Goal: Information Seeking & Learning: Compare options

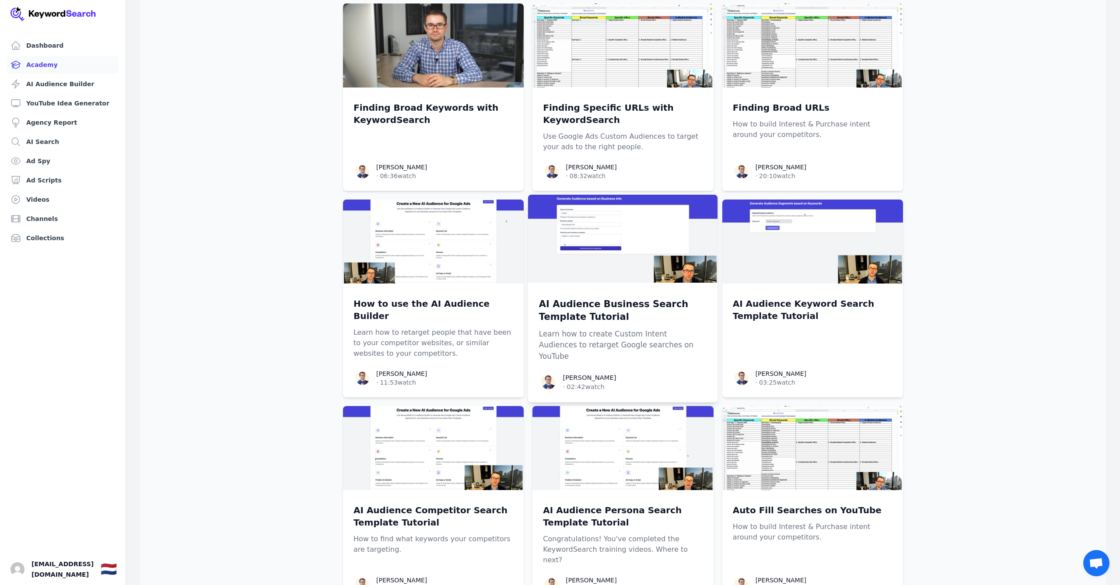
scroll to position [450, 0]
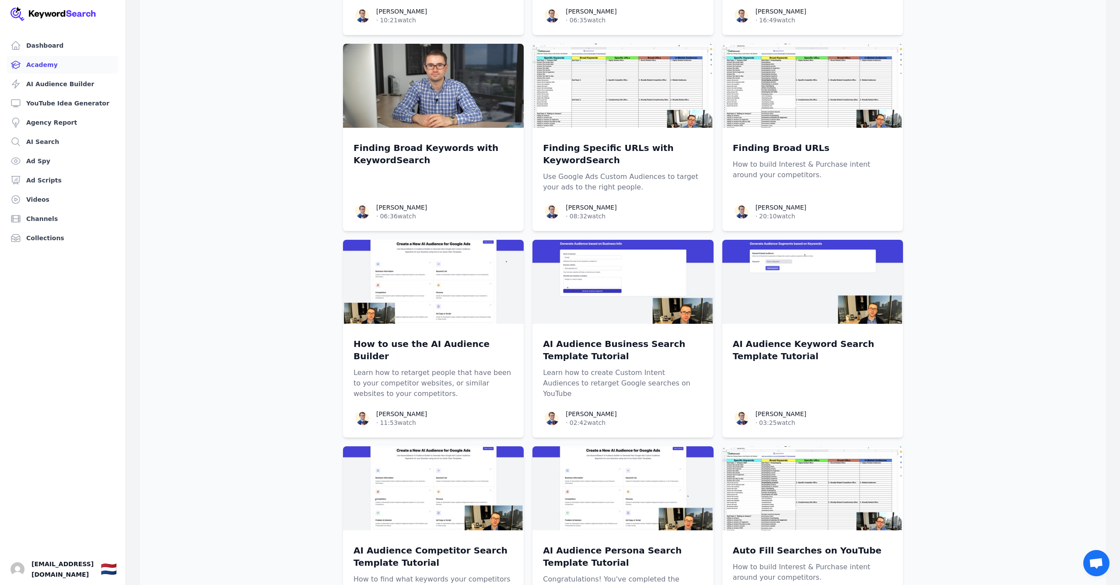
click at [63, 171] on ul "Dashboard Academy AI Audience Builder YouTube Idea Generator Agency Report AI S…" at bounding box center [63, 142] width 112 height 210
click at [45, 188] on link "Ad Scripts" at bounding box center [63, 179] width 112 height 17
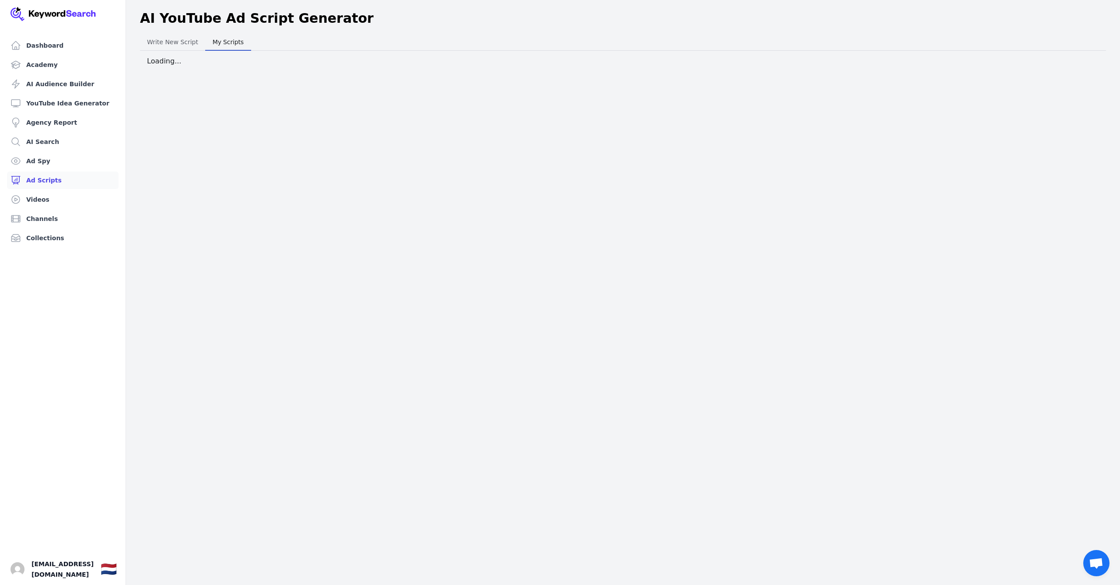
click at [223, 36] on span "My Scripts" at bounding box center [228, 42] width 38 height 12
click at [166, 49] on button "Write New Script Write New Script" at bounding box center [172, 41] width 65 height 17
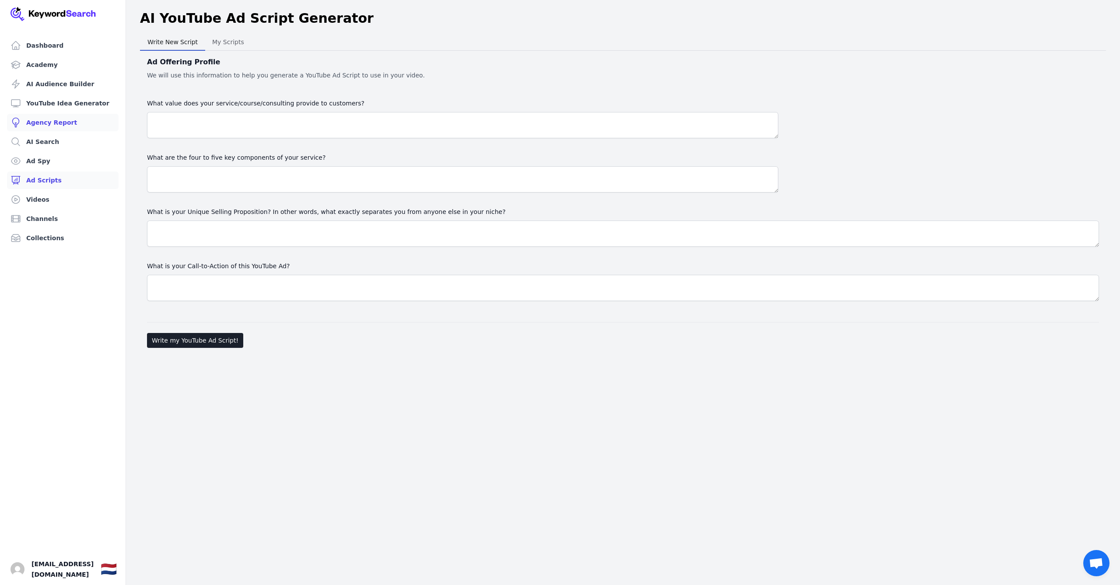
click at [43, 128] on link "Agency Report" at bounding box center [63, 122] width 112 height 17
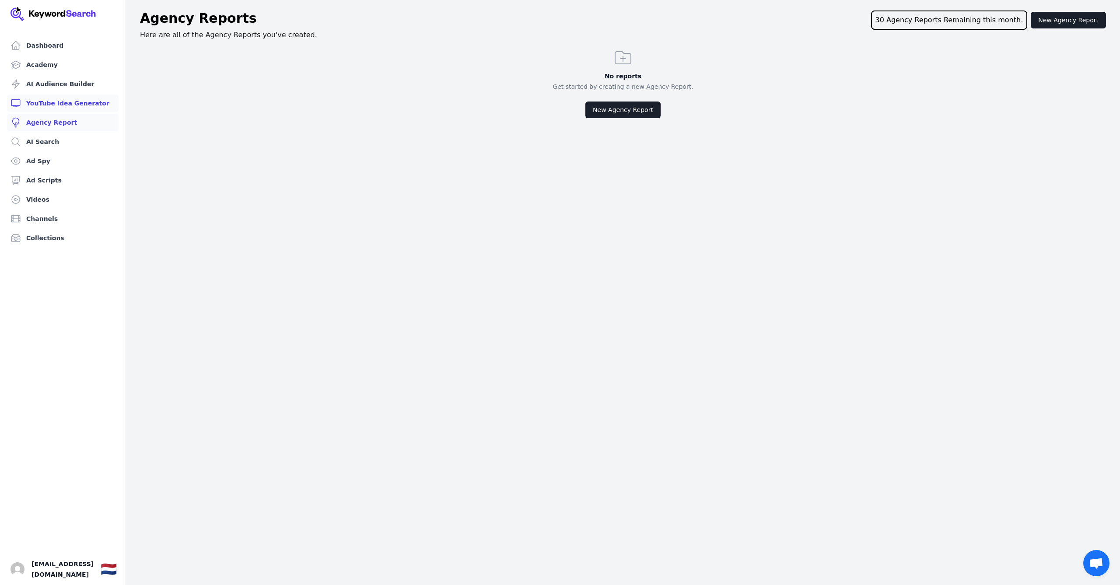
click at [45, 107] on link "YouTube Idea Generator" at bounding box center [63, 102] width 112 height 17
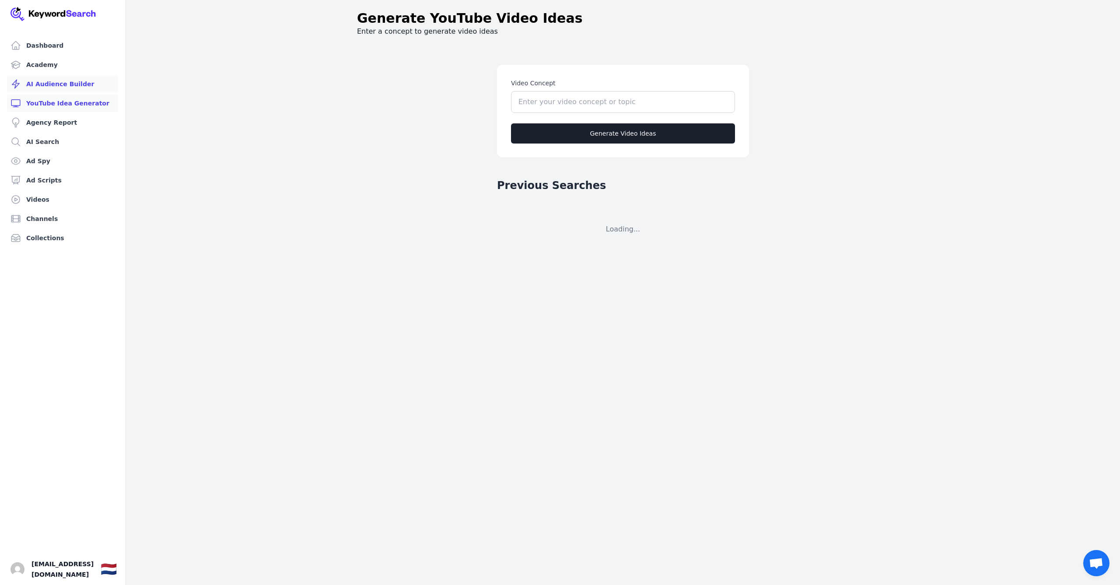
click at [51, 84] on link "AI Audience Builder" at bounding box center [63, 83] width 112 height 17
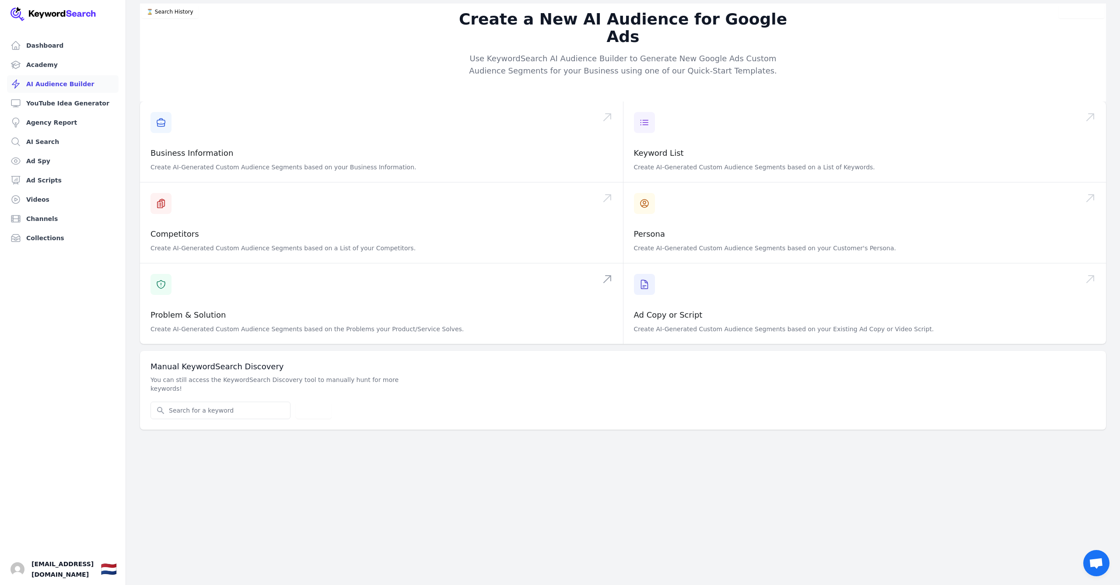
click at [427, 276] on span at bounding box center [381, 303] width 483 height 80
click at [38, 136] on link "AI Search" at bounding box center [63, 141] width 112 height 17
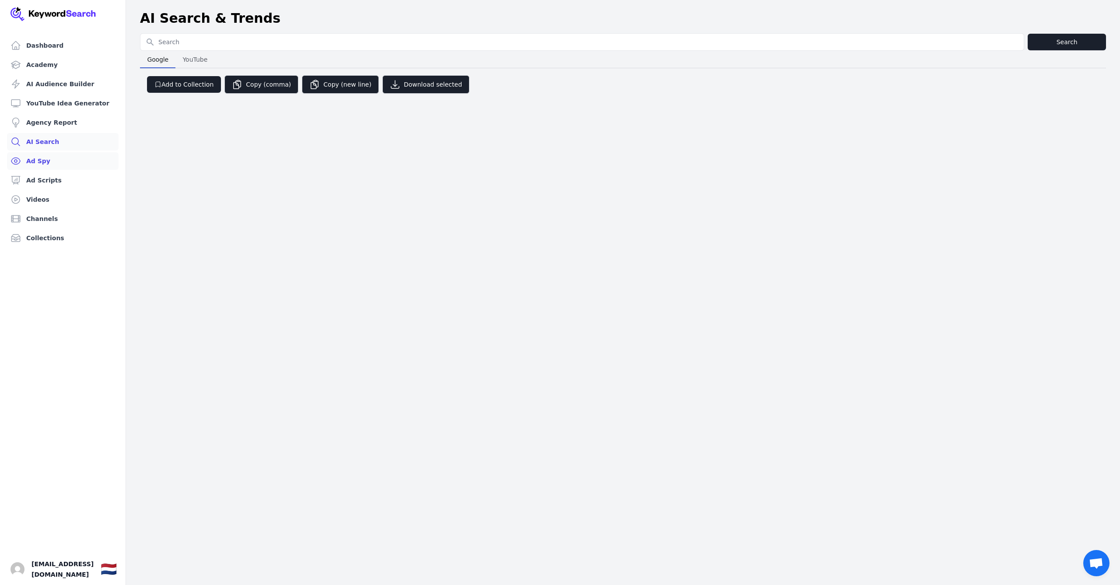
click at [45, 158] on link "Ad Spy" at bounding box center [63, 160] width 112 height 17
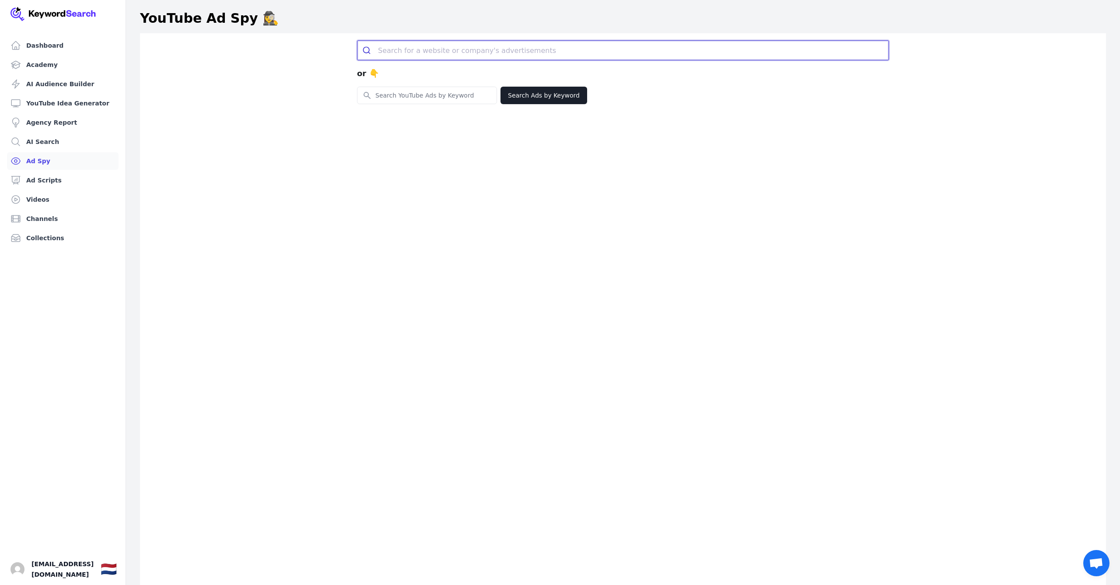
click at [483, 50] on input "search" at bounding box center [633, 50] width 510 height 19
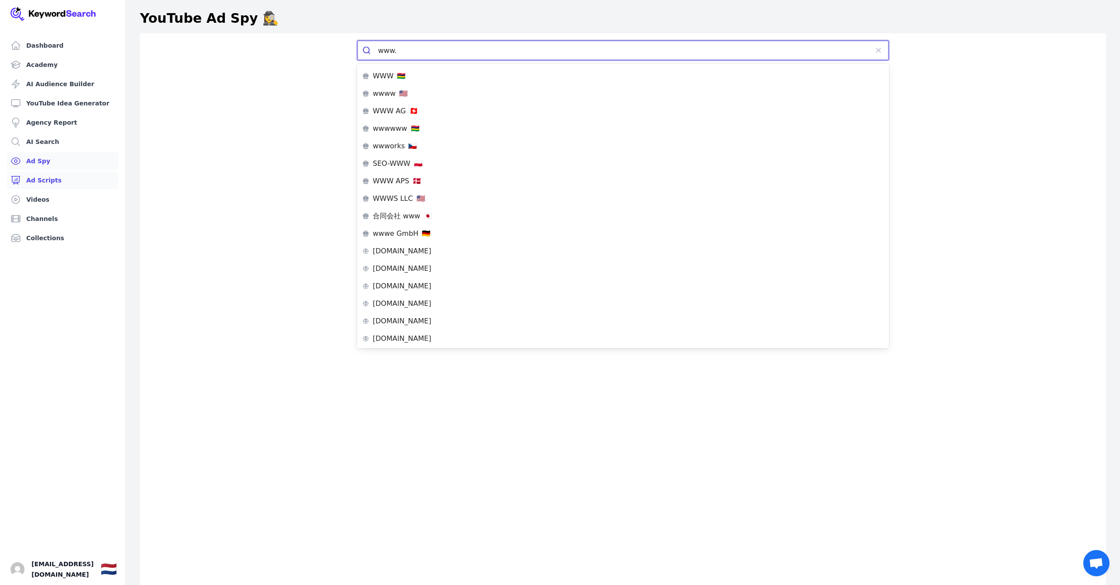
type input "www."
click at [62, 180] on link "Ad Scripts" at bounding box center [63, 179] width 112 height 17
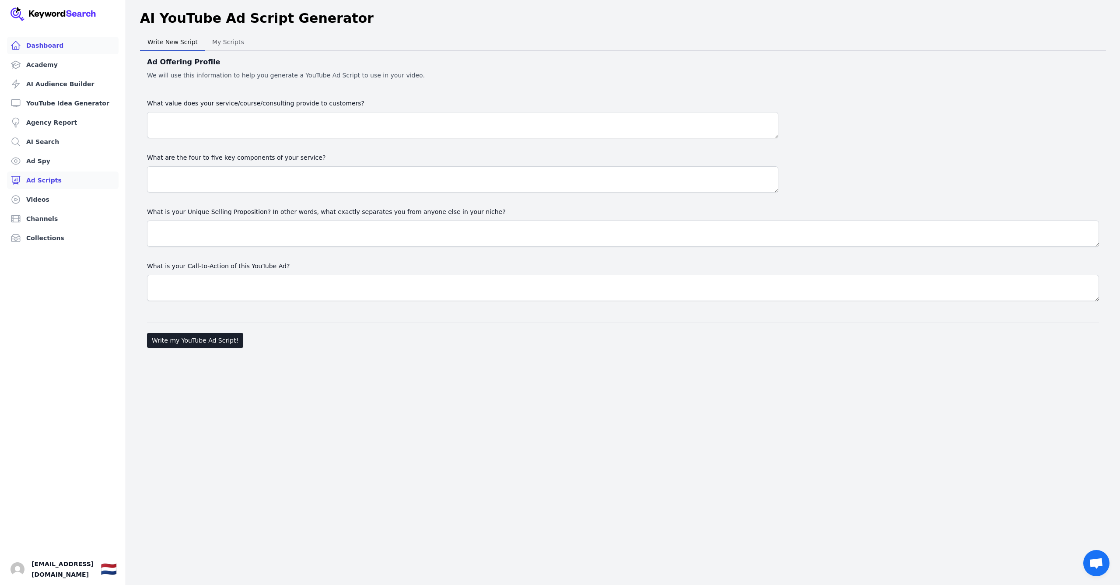
click at [49, 45] on link "Dashboard" at bounding box center [63, 45] width 112 height 17
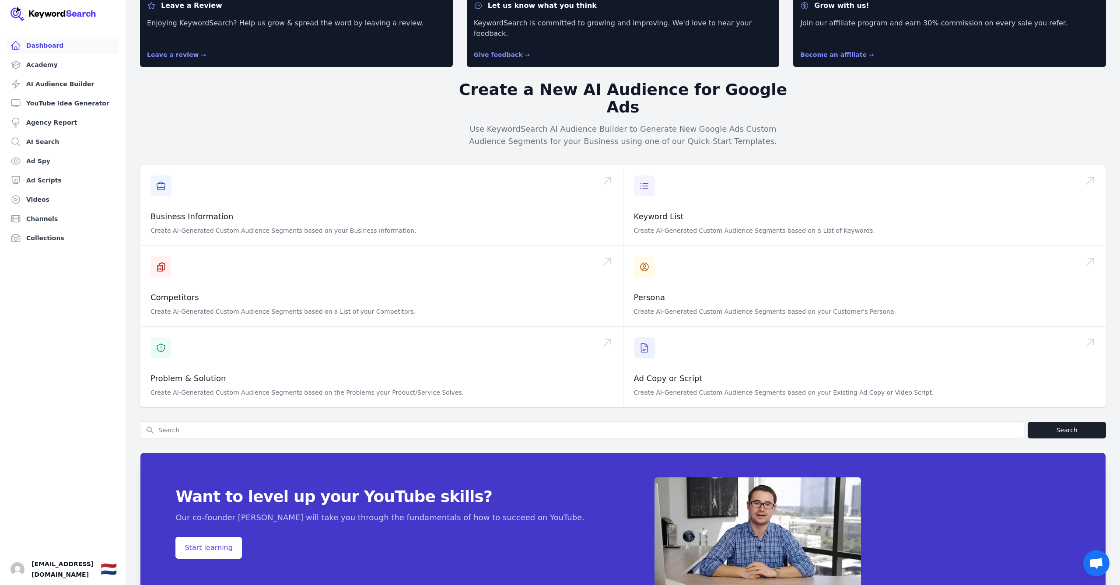
scroll to position [39, 0]
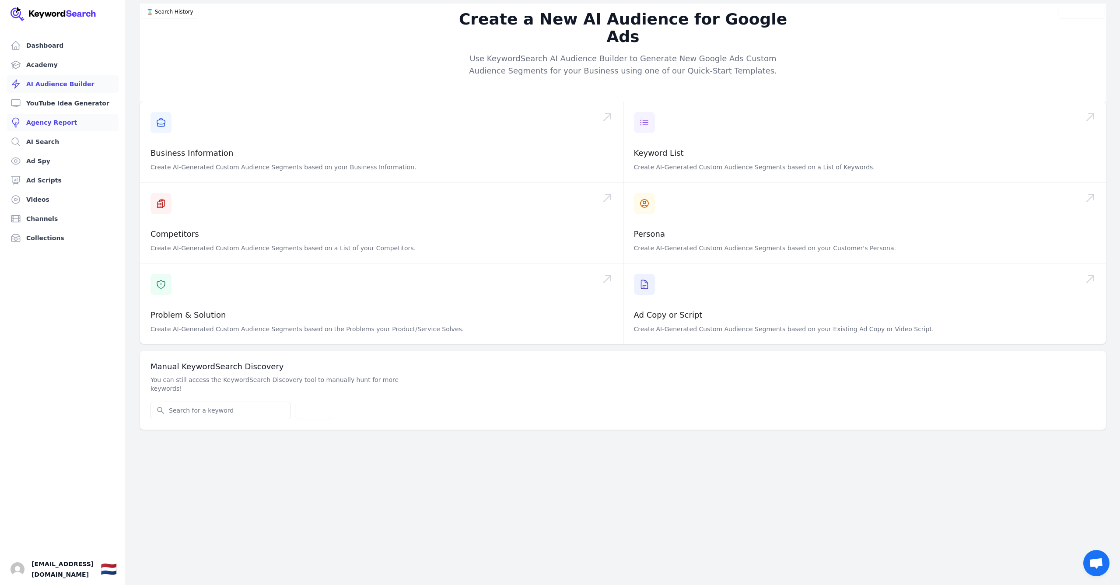
click at [51, 115] on link "Agency Report" at bounding box center [63, 122] width 112 height 17
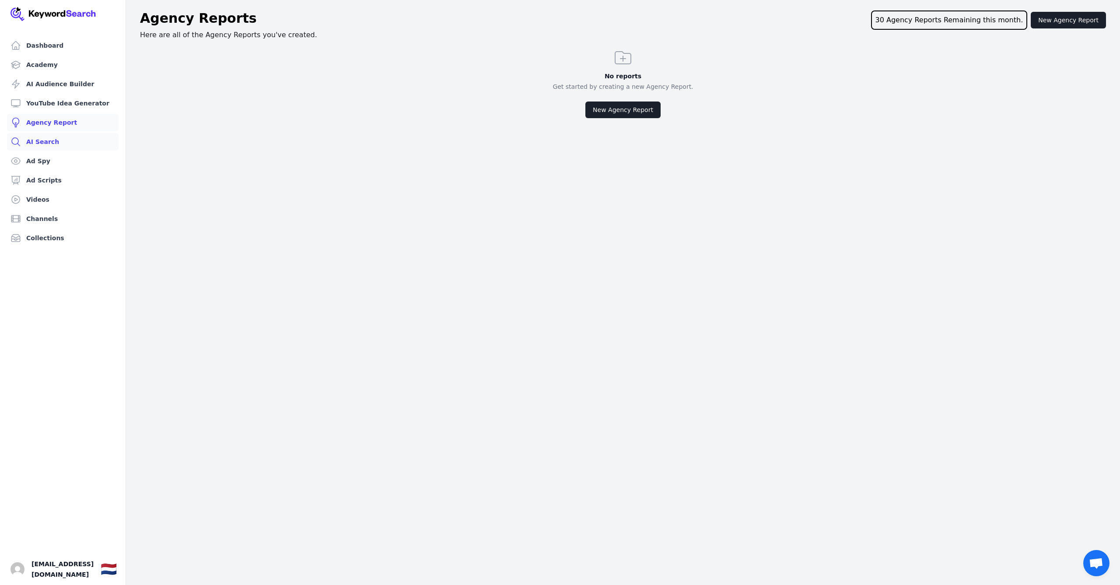
click at [53, 136] on link "AI Search" at bounding box center [63, 141] width 112 height 17
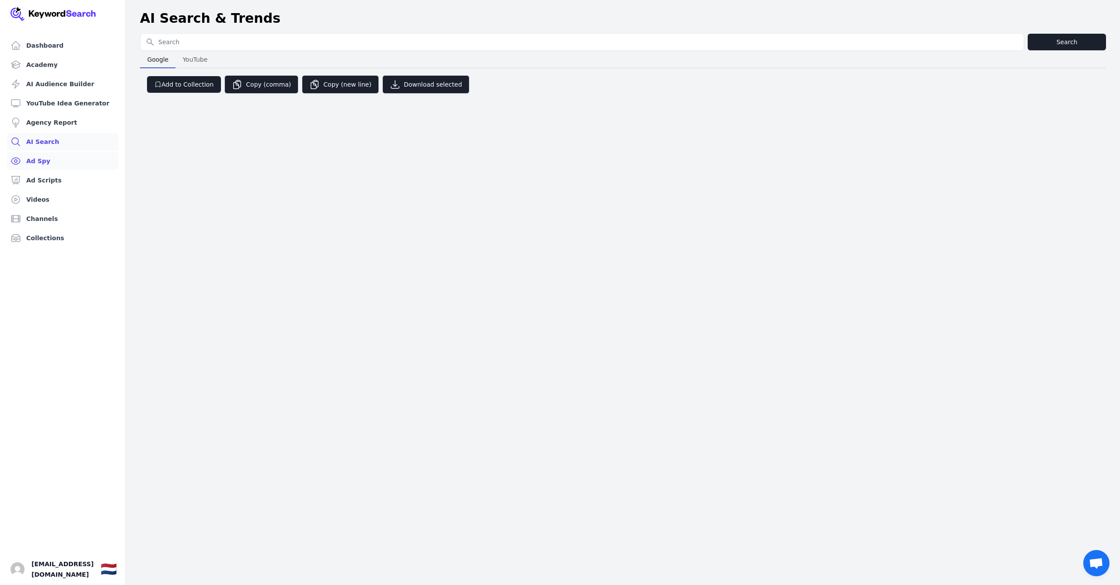
click at [40, 157] on link "Ad Spy" at bounding box center [63, 160] width 112 height 17
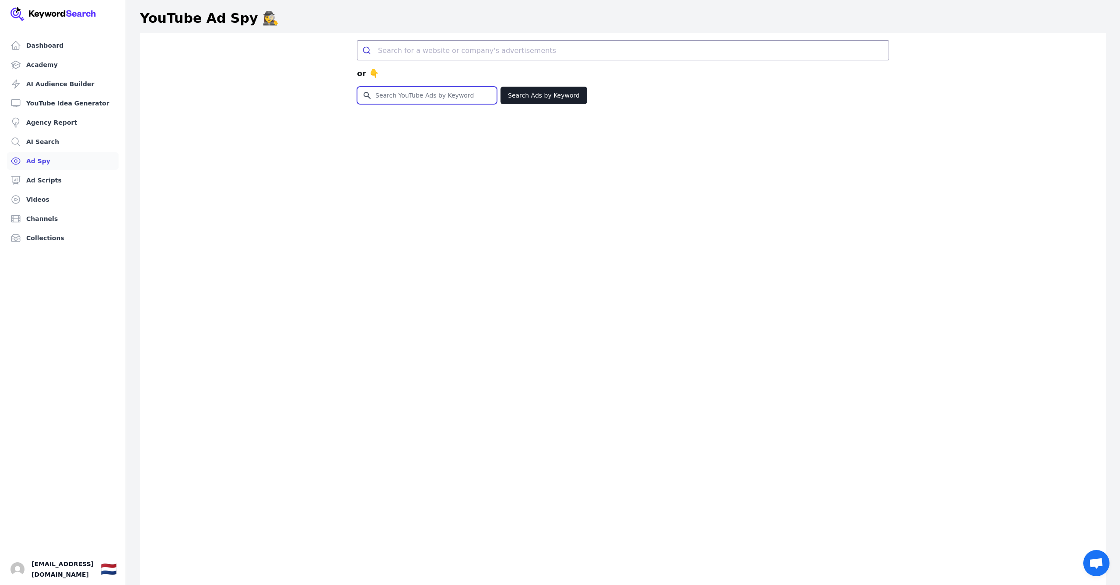
click at [422, 96] on input "Search for YouTube Keywords" at bounding box center [426, 95] width 139 height 17
type input "berber vloerkleed"
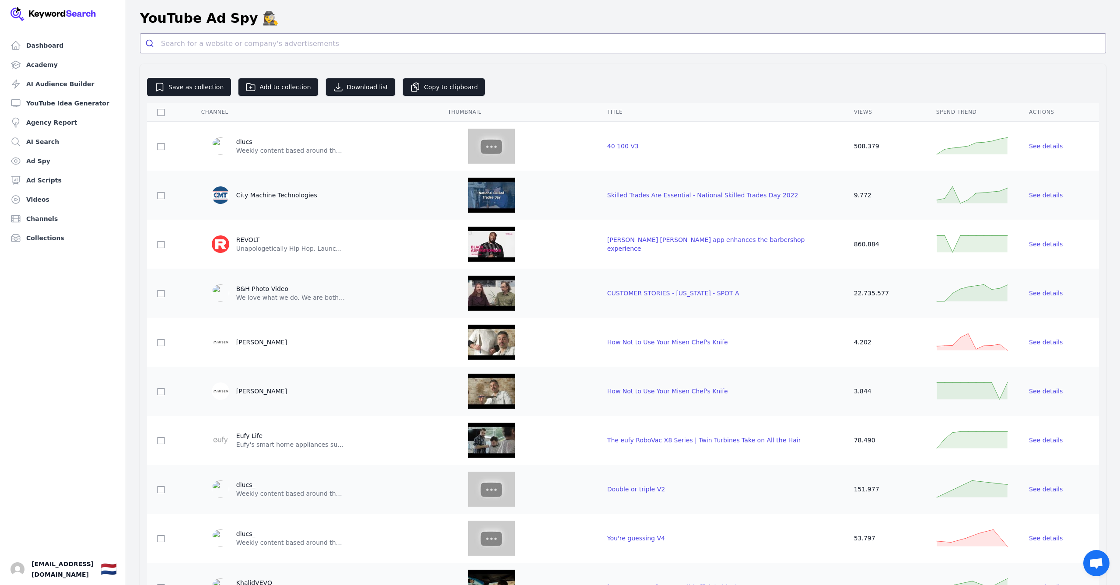
click at [1047, 140] on td "See details" at bounding box center [1058, 145] width 80 height 49
click at [1041, 151] on td "See details" at bounding box center [1058, 145] width 80 height 49
click at [1040, 148] on span "See details" at bounding box center [1046, 146] width 34 height 7
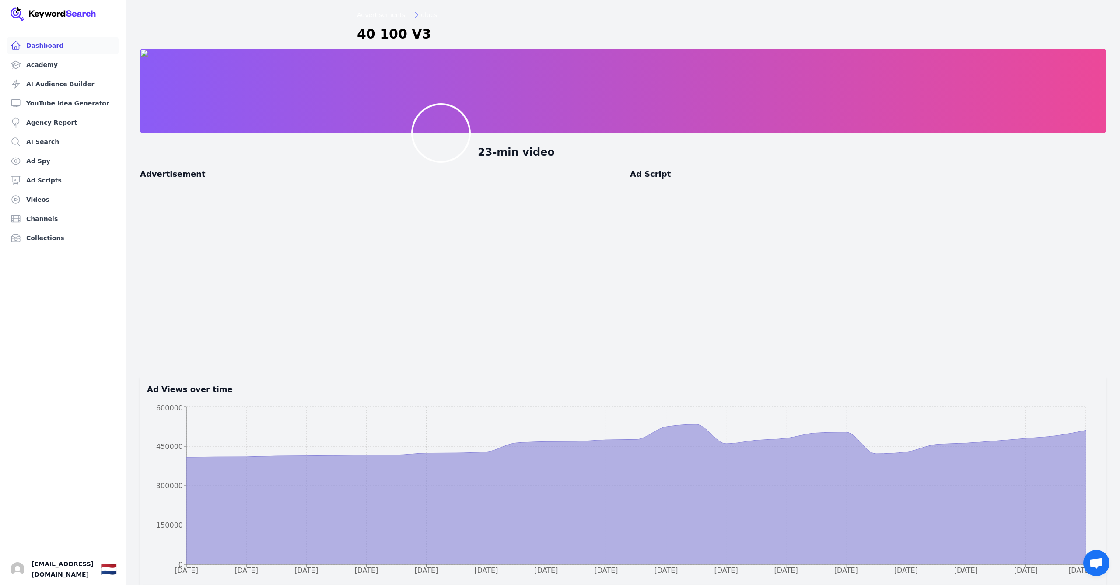
click at [57, 50] on link "Dashboard" at bounding box center [63, 45] width 112 height 17
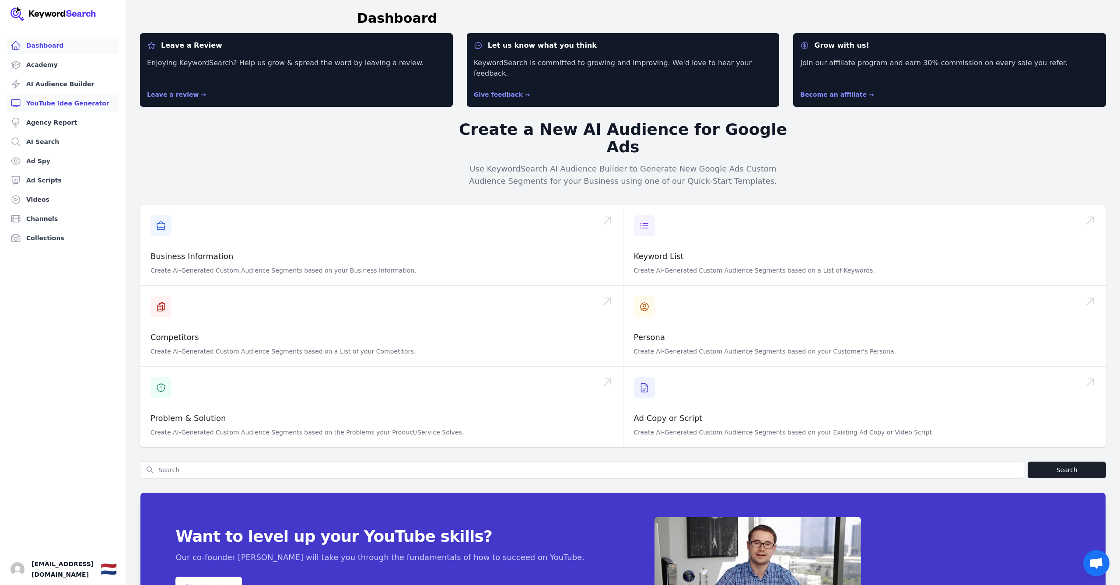
click at [73, 105] on link "YouTube Idea Generator" at bounding box center [63, 102] width 112 height 17
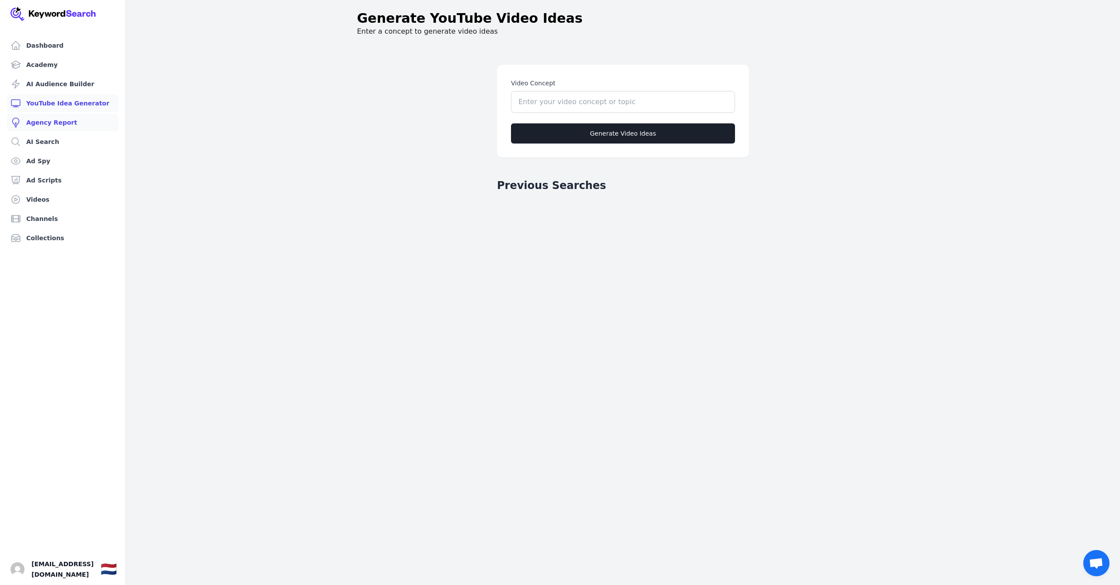
click at [61, 120] on link "Agency Report" at bounding box center [63, 122] width 112 height 17
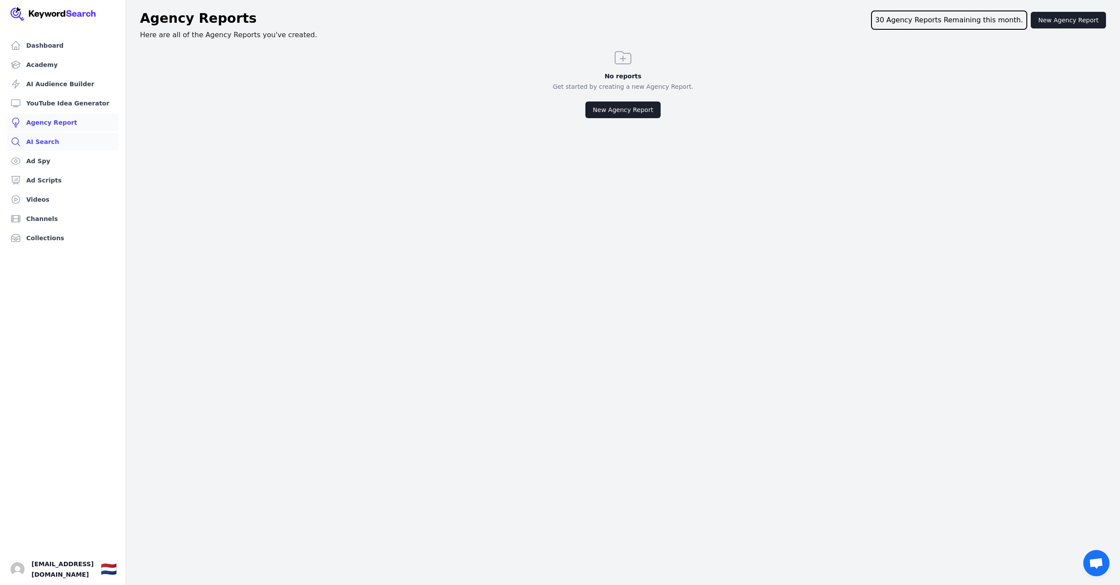
click at [57, 140] on link "AI Search" at bounding box center [63, 141] width 112 height 17
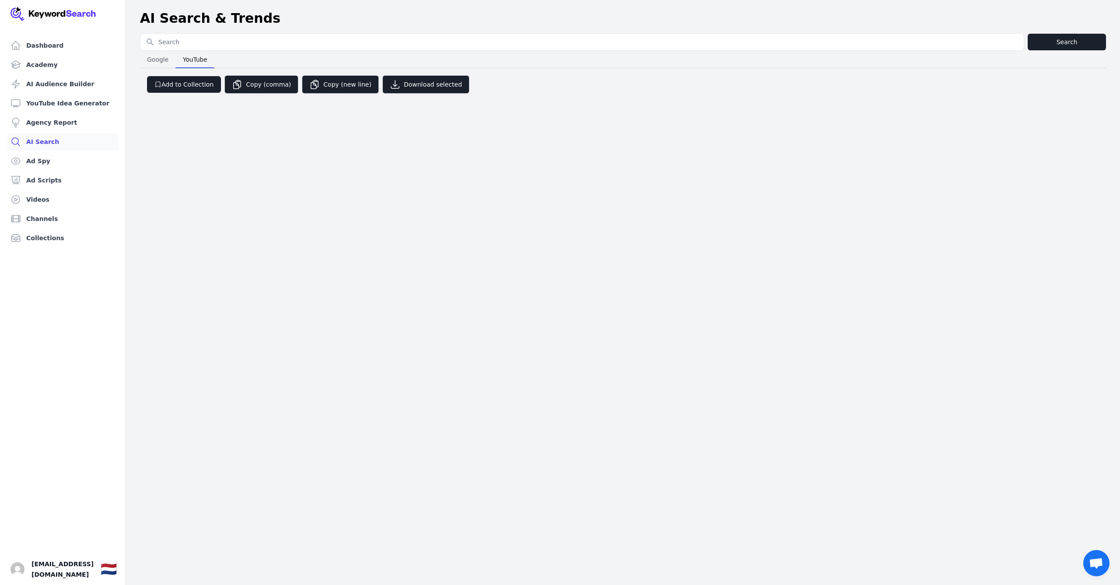
click at [196, 57] on span "YouTube" at bounding box center [194, 59] width 31 height 12
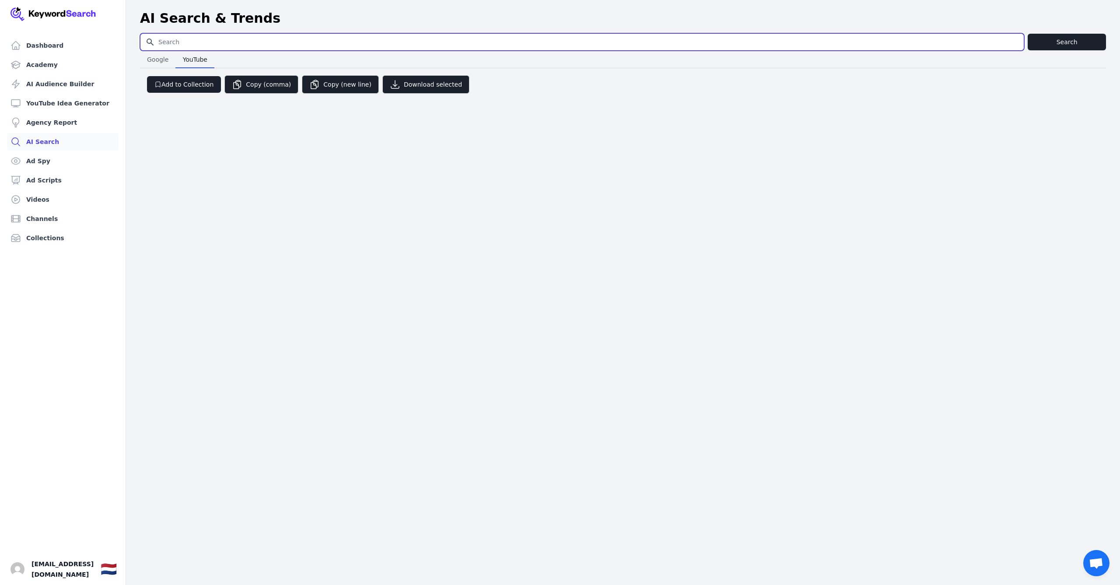
click at [194, 44] on input "Search for YouTube Keywords" at bounding box center [581, 42] width 883 height 17
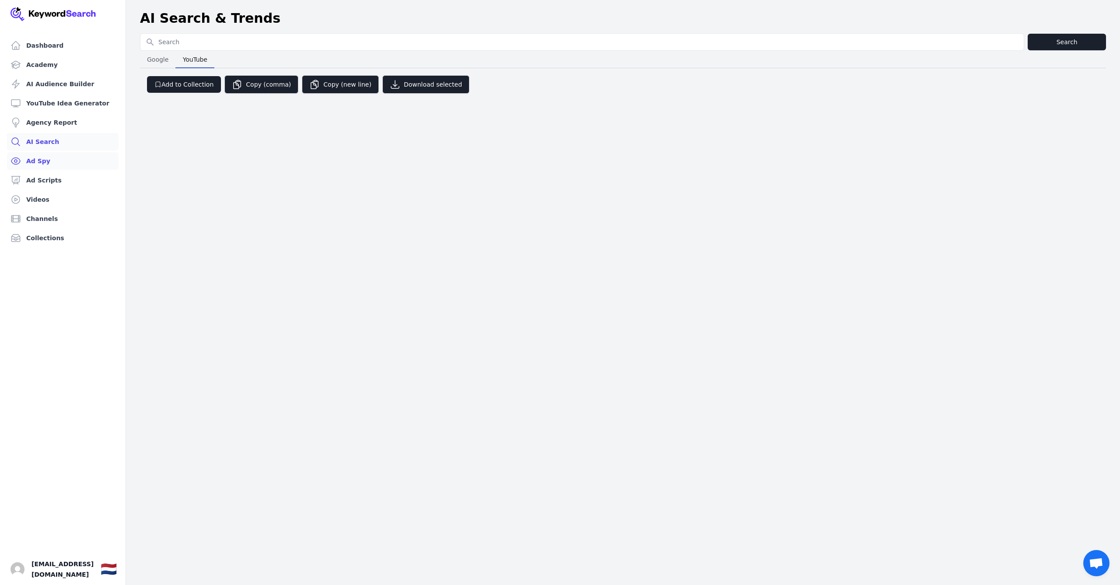
click at [63, 155] on link "Ad Spy" at bounding box center [63, 160] width 112 height 17
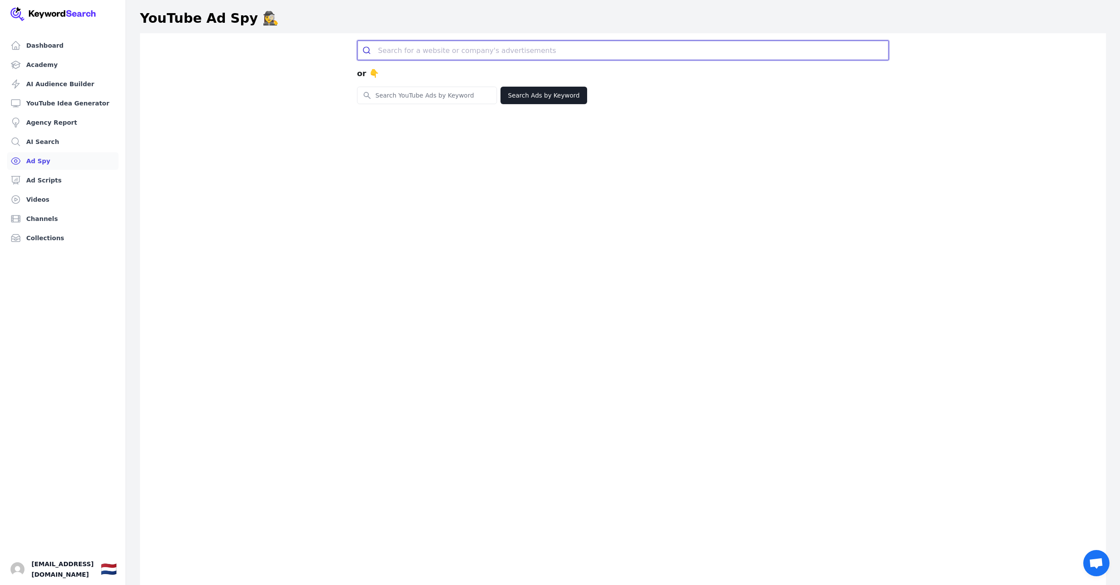
click at [431, 50] on input "search" at bounding box center [633, 50] width 510 height 19
type input "www.eventim.nl"
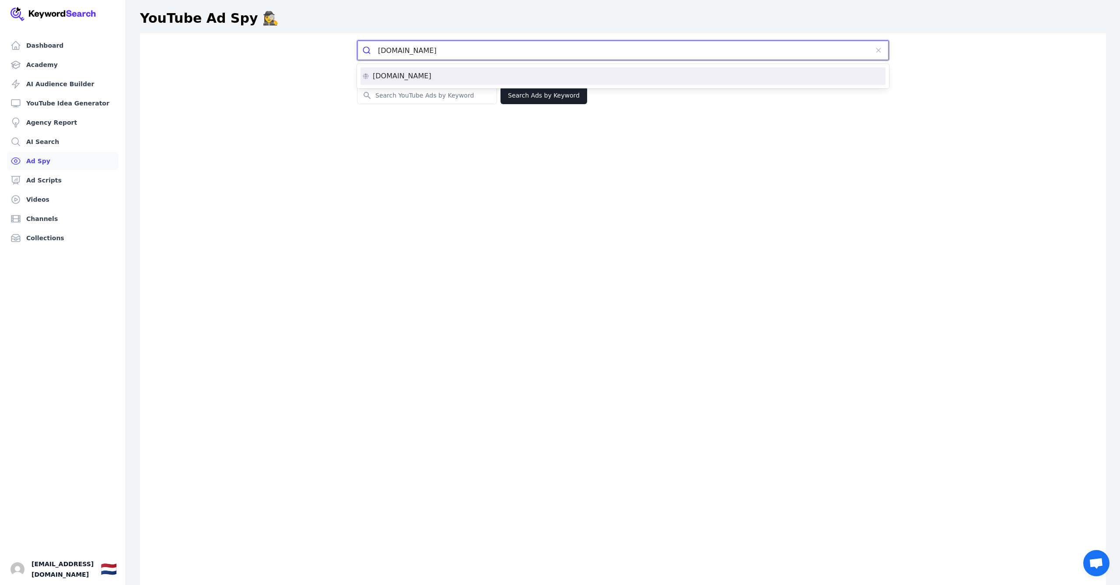
click at [401, 71] on li "eventim.nl" at bounding box center [622, 75] width 525 height 17
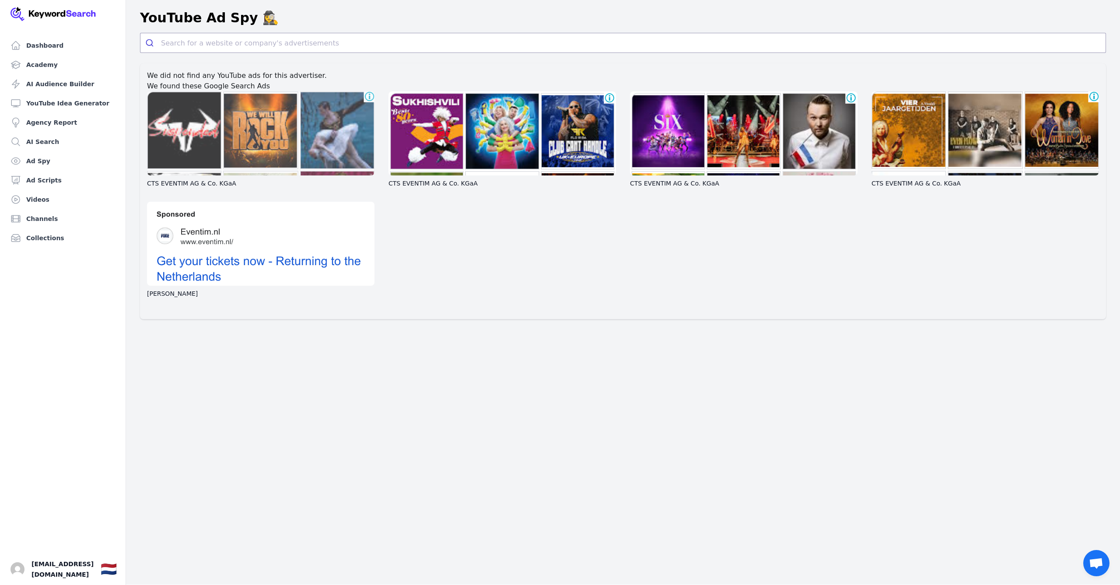
scroll to position [0, 0]
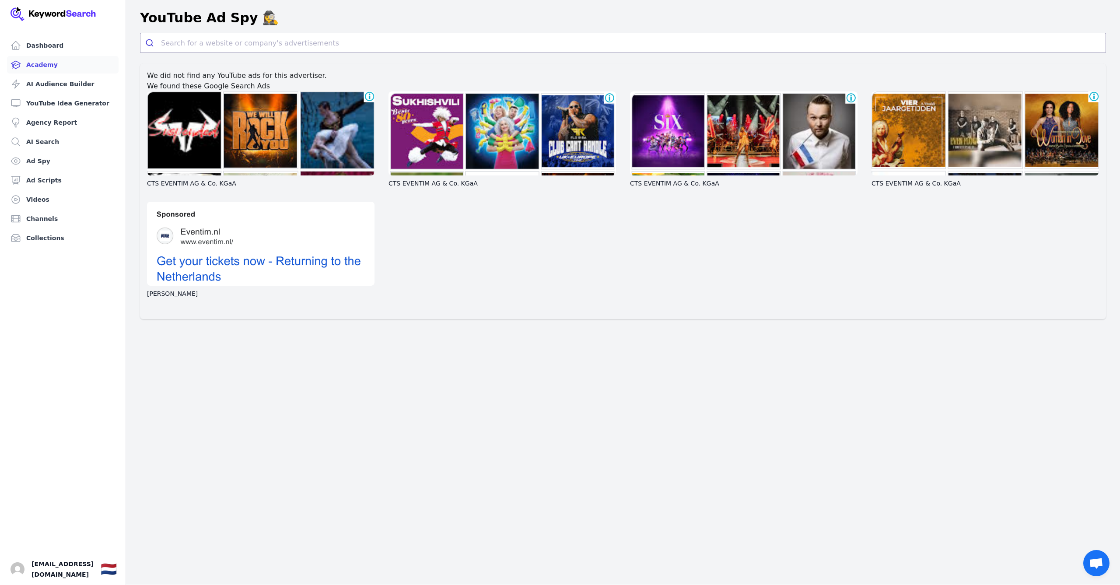
click at [31, 64] on link "Academy" at bounding box center [63, 64] width 112 height 17
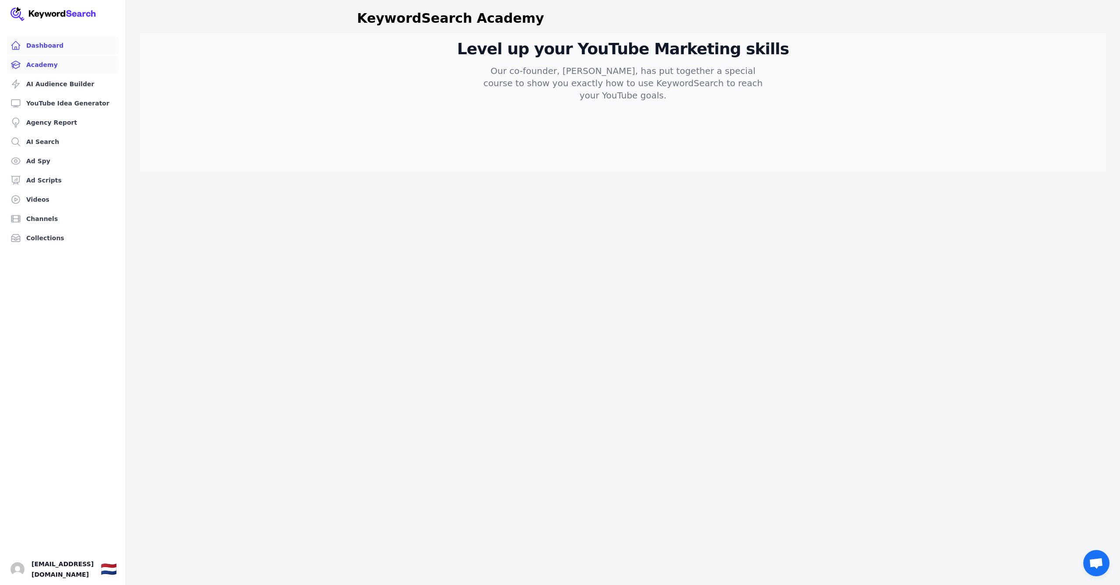
click at [38, 43] on link "Dashboard" at bounding box center [63, 45] width 112 height 17
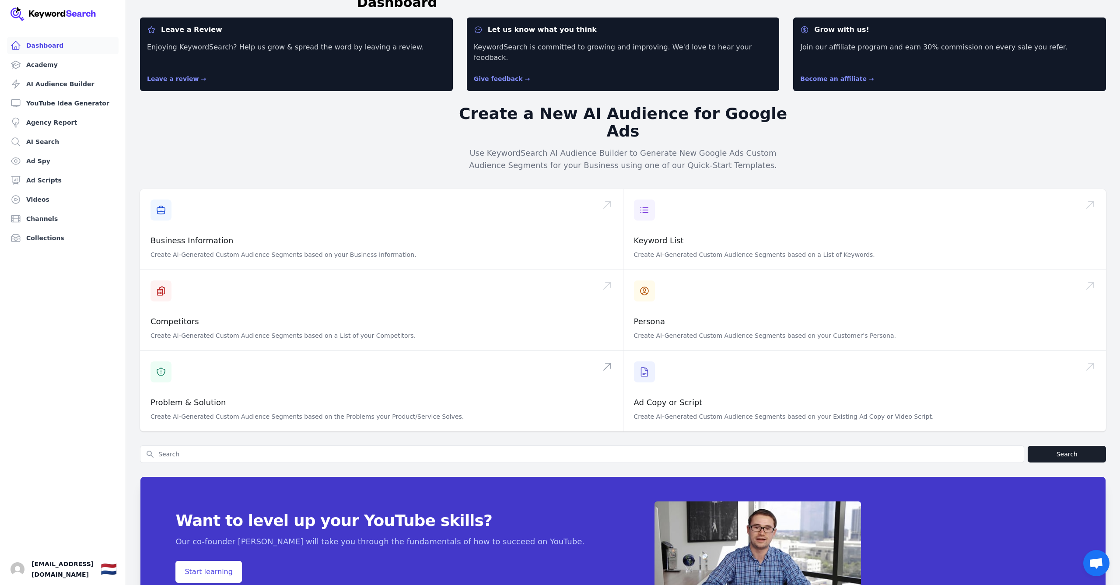
scroll to position [19, 0]
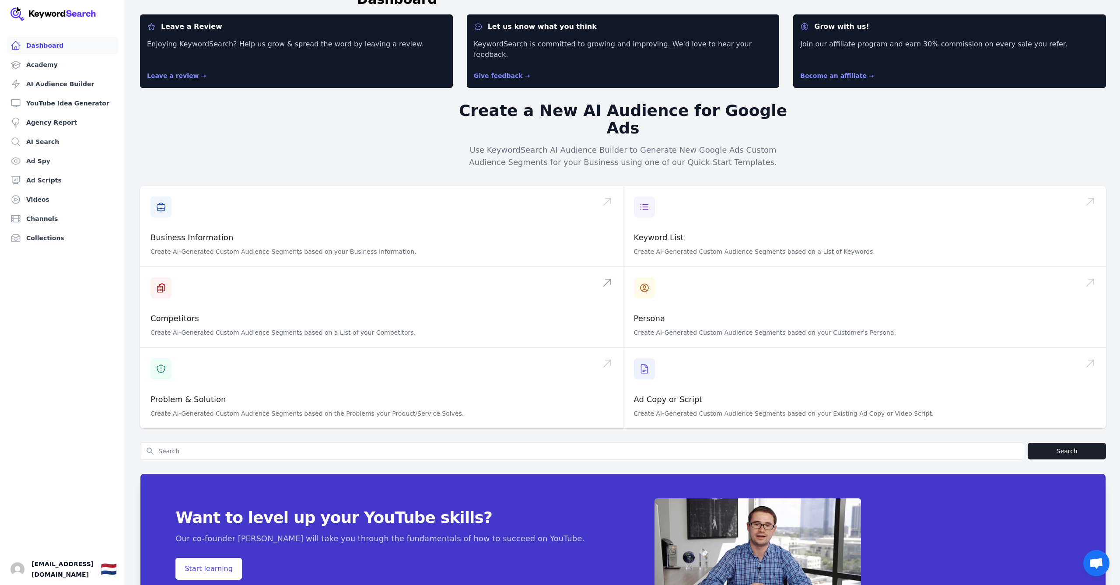
click at [230, 269] on span at bounding box center [381, 307] width 483 height 80
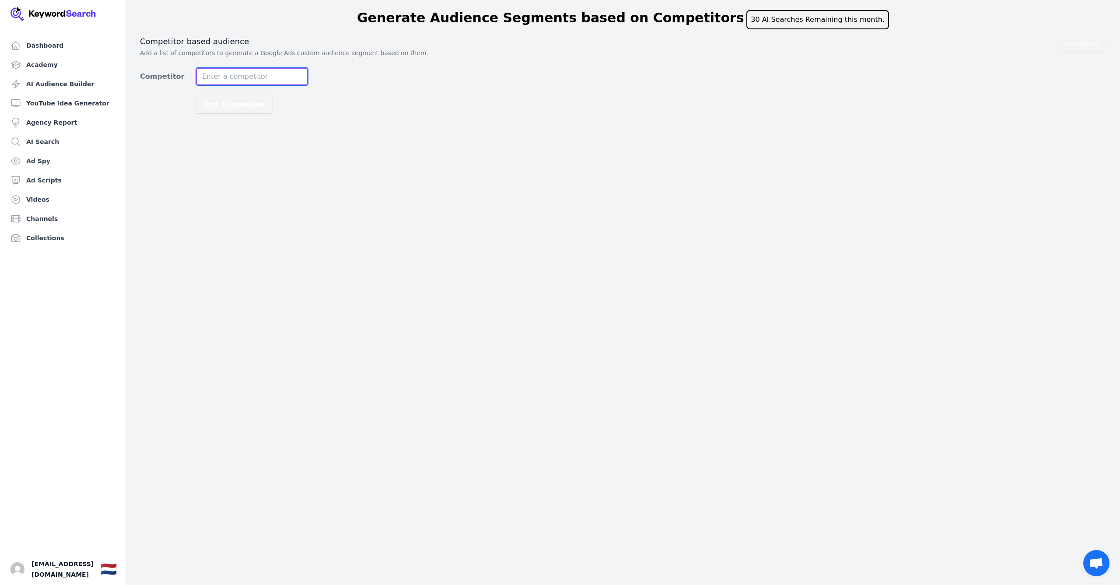
click at [271, 78] on input "Competitor" at bounding box center [252, 76] width 112 height 17
paste input "[URL][DOMAIN_NAME]"
type input "https://worldconcerts.nl"
click at [237, 105] on button "Add Competitor" at bounding box center [234, 104] width 76 height 17
click at [211, 149] on span "https://worldconcerts.nl" at bounding box center [182, 148] width 78 height 10
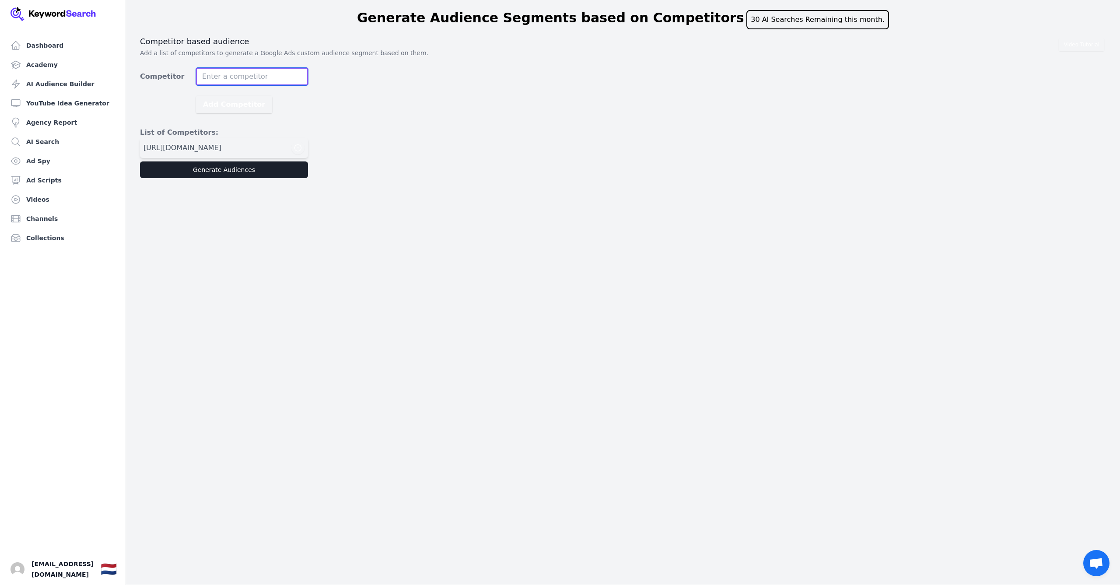
click at [254, 75] on input "Competitor" at bounding box center [252, 76] width 112 height 17
paste input "https://rotterdamsphilharmonisch.nl"
type input "https://rotterdamsphilharmonisch.nl"
click at [314, 119] on div "Video Tutorial Competitor based audience Add a list of competitors to generate …" at bounding box center [623, 107] width 966 height 142
click at [237, 108] on button "Add Competitor" at bounding box center [234, 104] width 76 height 17
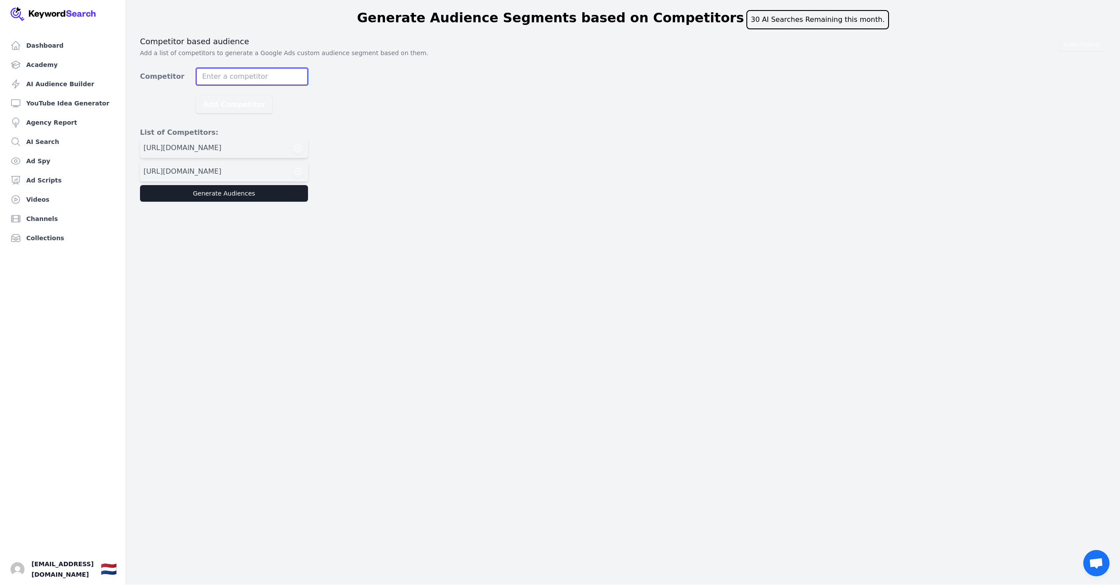
click at [244, 73] on input "Competitor" at bounding box center [252, 76] width 112 height 17
paste input "https://cinemainconcert.nl"
type input "https://cinemainconcert.nl"
click at [231, 100] on button "Add Competitor" at bounding box center [234, 104] width 76 height 17
